Goal: Information Seeking & Learning: Stay updated

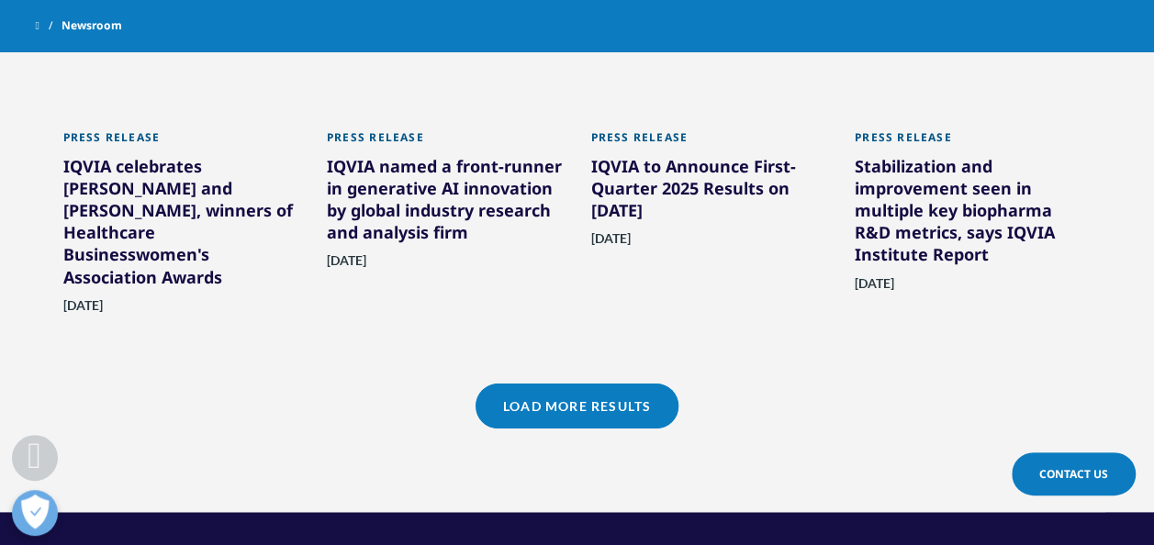
scroll to position [1468, 0]
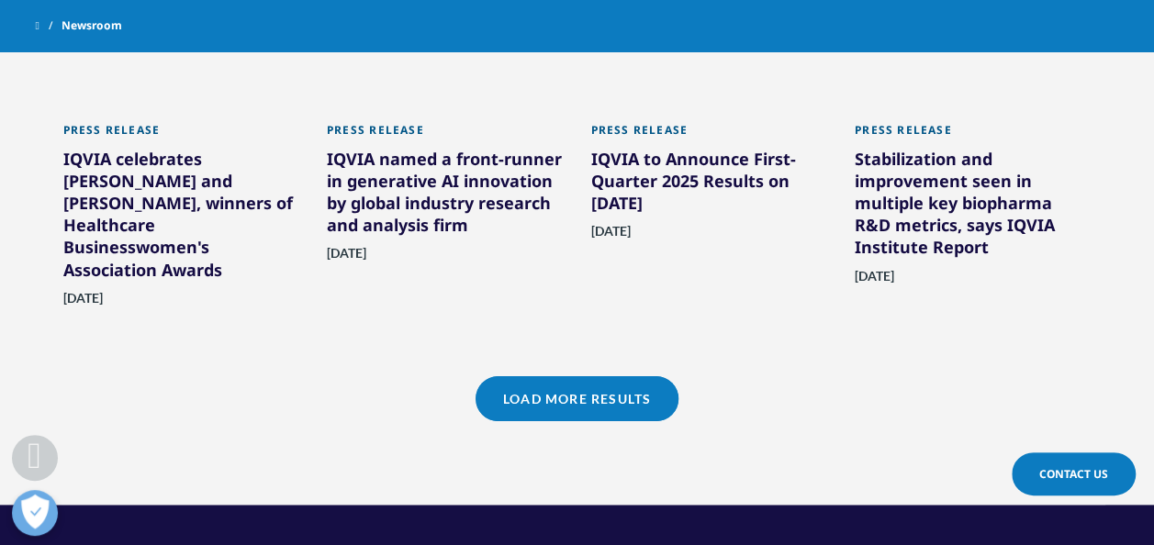
click at [543, 393] on link "Load More Results" at bounding box center [576, 398] width 203 height 45
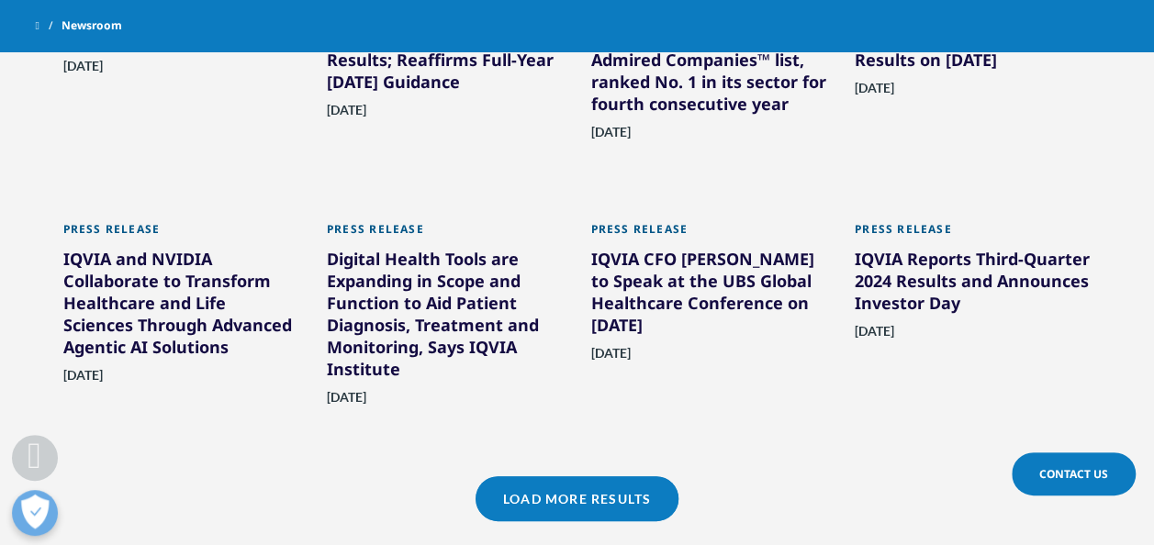
scroll to position [2165, 0]
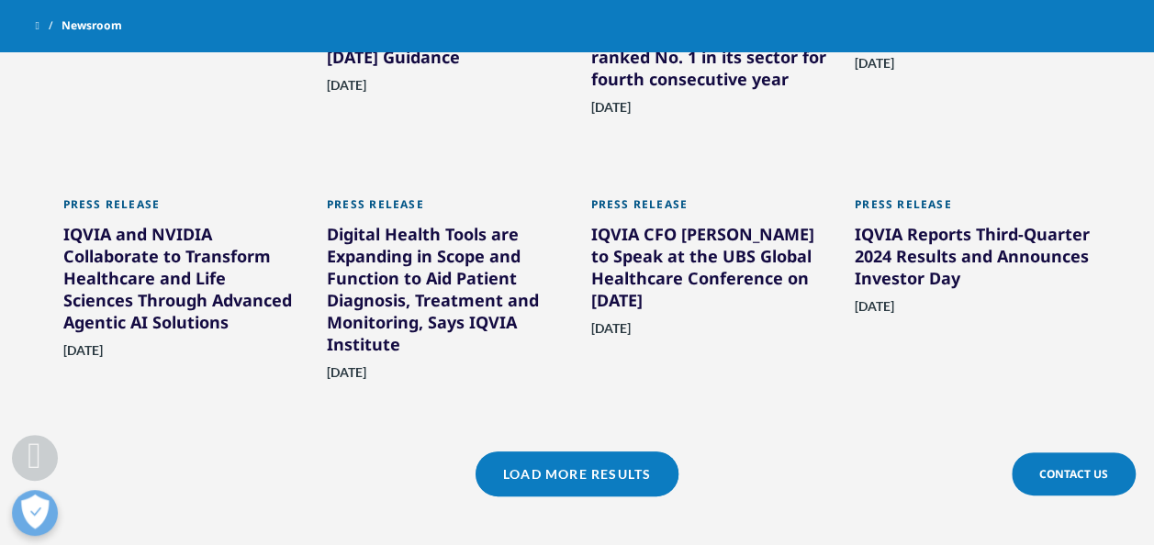
click at [580, 466] on link "Load More Results" at bounding box center [576, 474] width 203 height 45
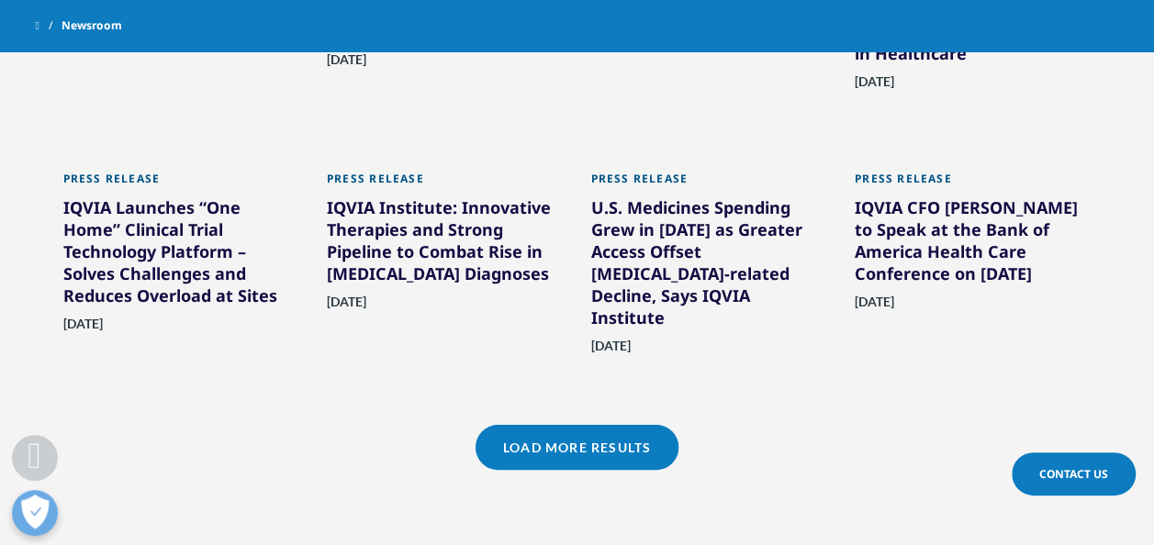
scroll to position [2974, 0]
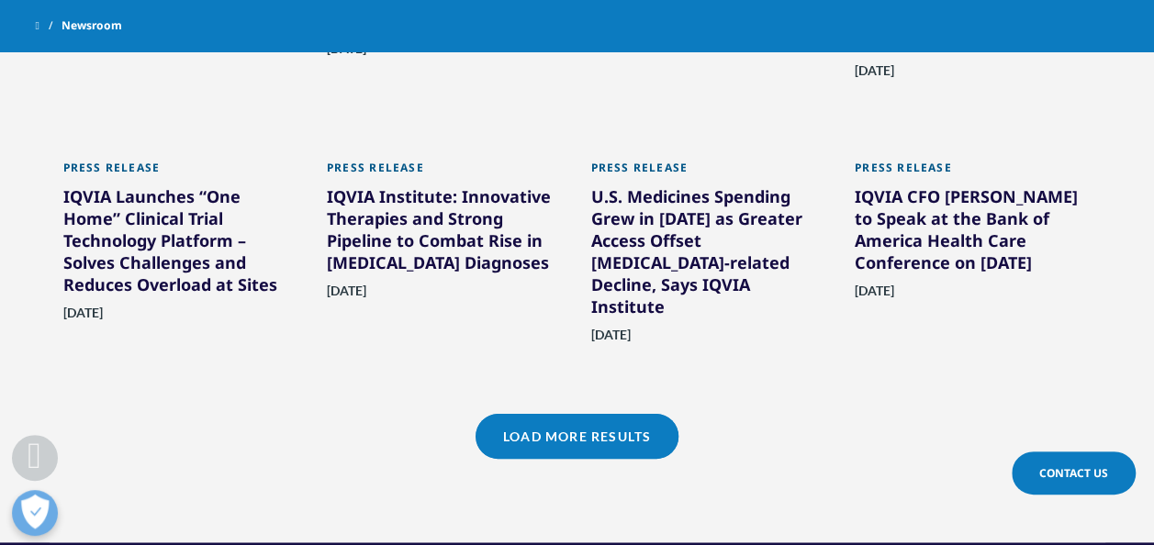
click at [551, 414] on link "Load More Results" at bounding box center [576, 436] width 203 height 45
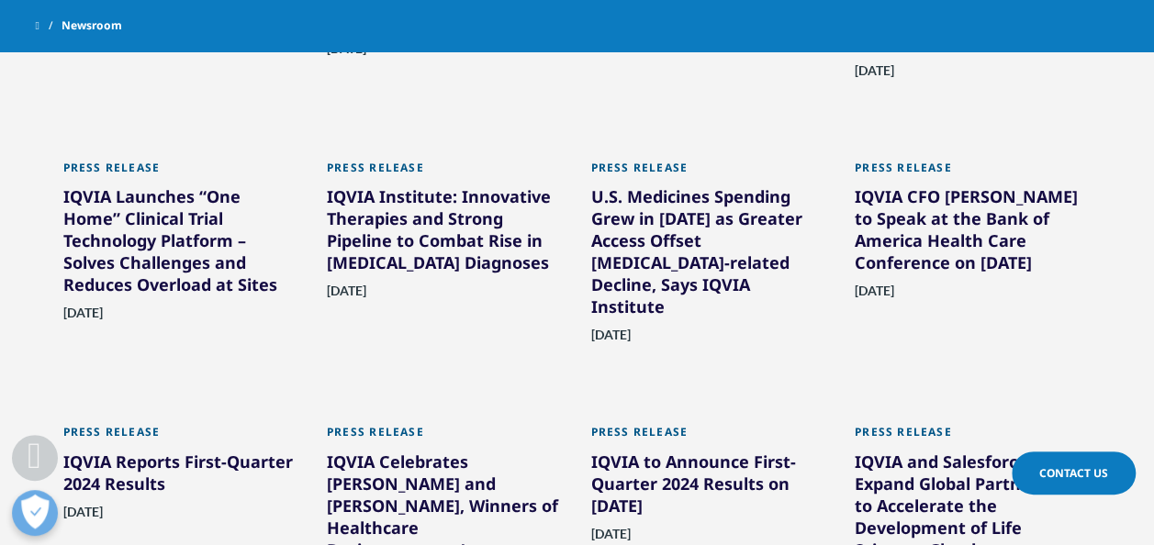
click at [551, 425] on div "Press Release" at bounding box center [445, 437] width 237 height 25
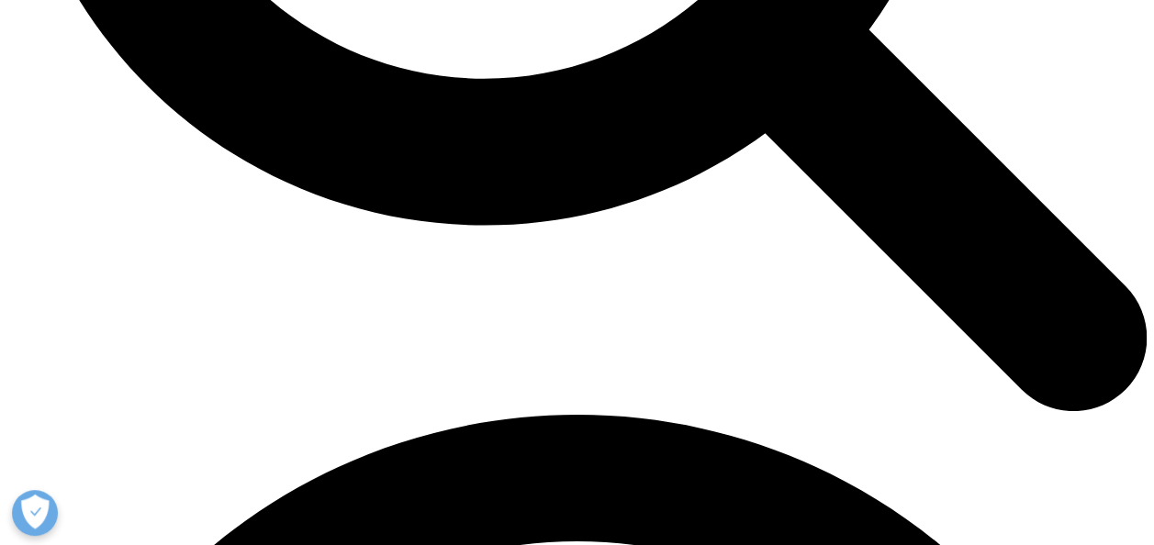
scroll to position [1421, 0]
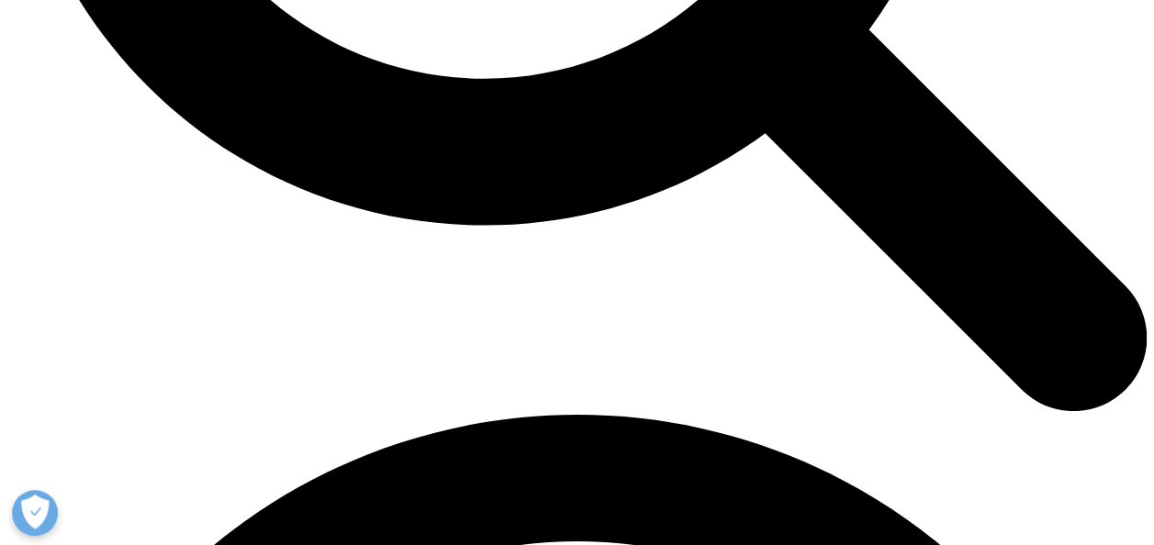
scroll to position [2529, 0]
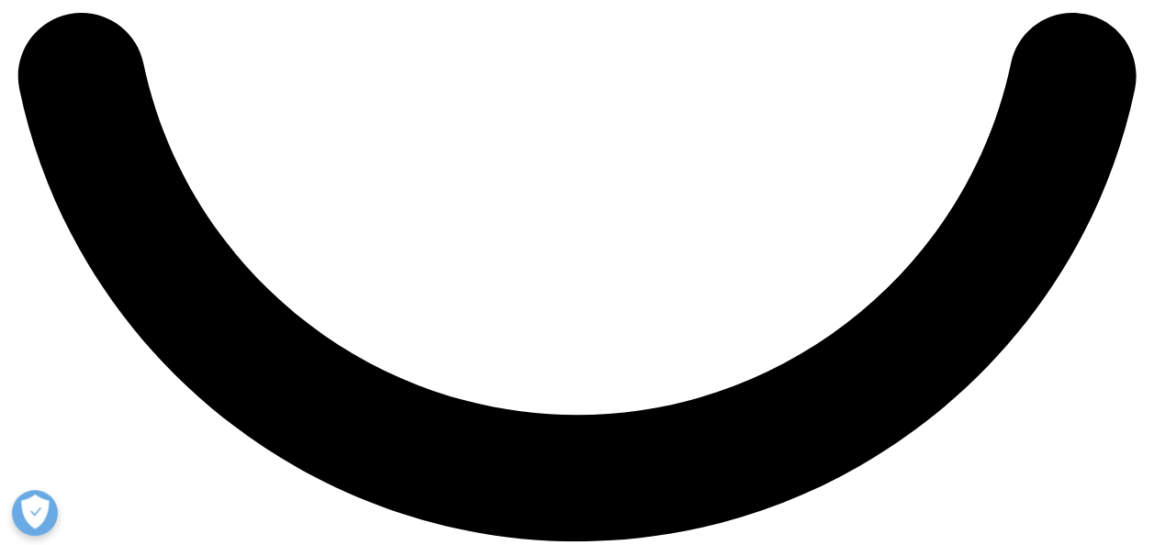
scroll to position [3043, 0]
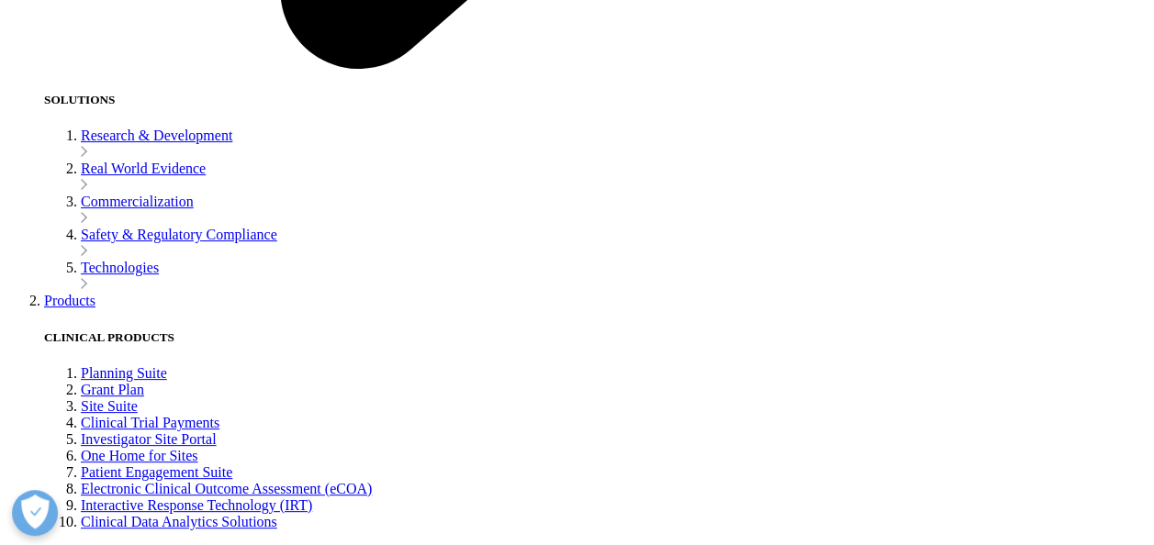
scroll to position [3997, 0]
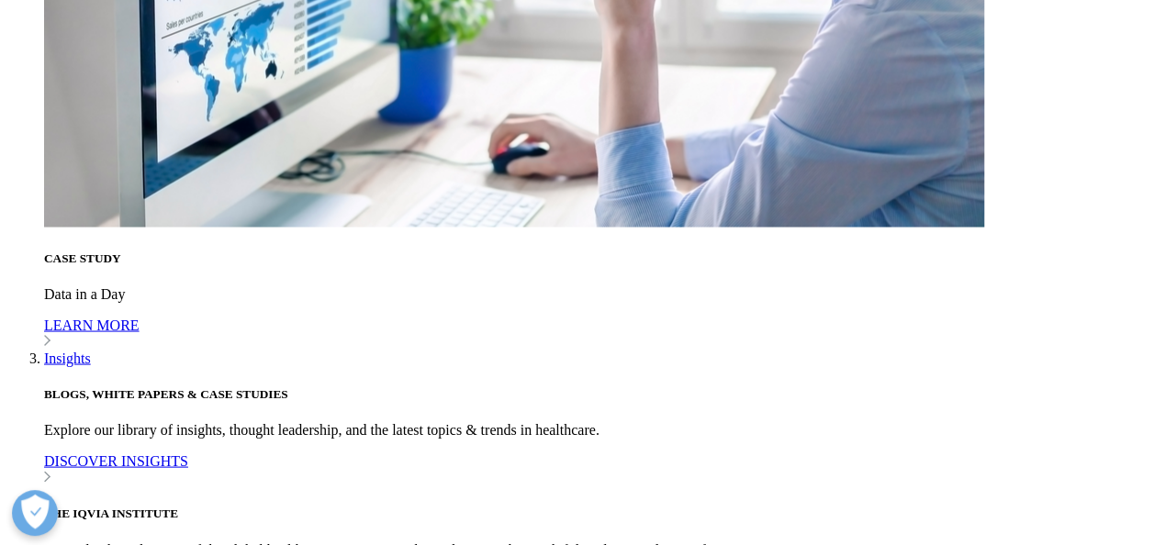
scroll to position [5171, 0]
